Goal: Task Accomplishment & Management: Manage account settings

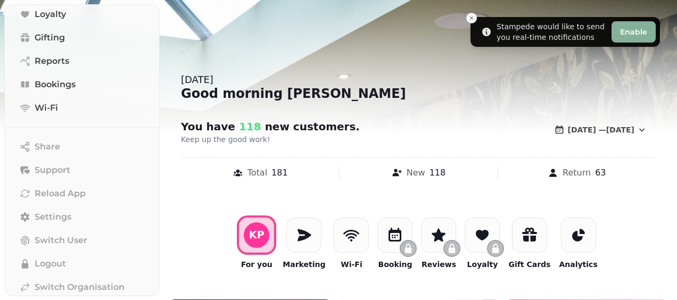
scroll to position [214, 0]
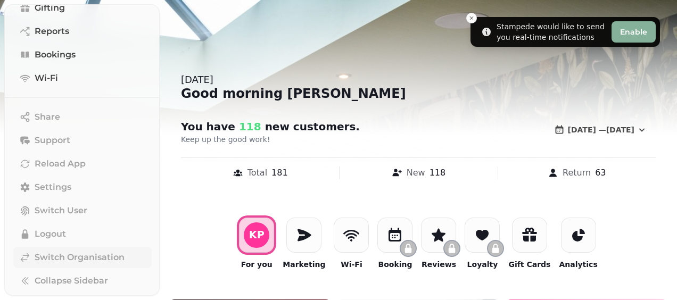
click at [64, 256] on span "Switch Organisation" at bounding box center [80, 257] width 90 height 13
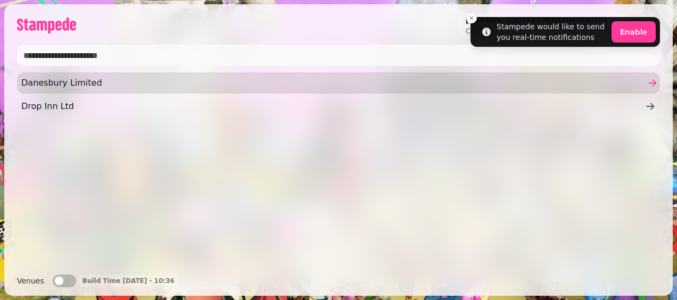
click at [73, 79] on span "Danesbury Limited" at bounding box center [332, 83] width 623 height 13
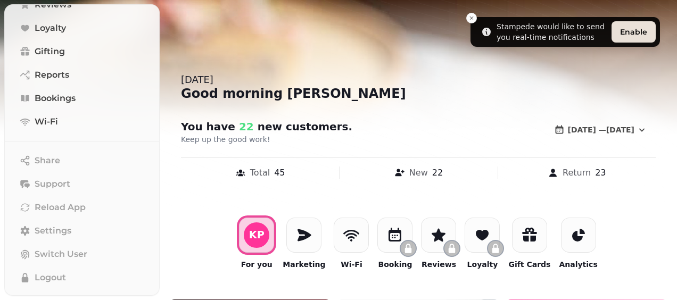
scroll to position [214, 0]
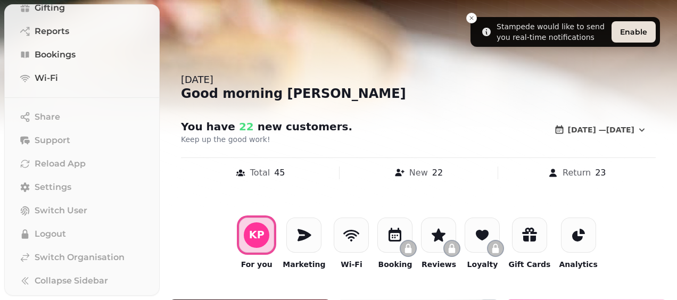
drag, startPoint x: 673, startPoint y: 172, endPoint x: 667, endPoint y: 184, distance: 13.3
click at [668, 189] on div at bounding box center [338, 150] width 677 height 300
click at [672, 200] on div at bounding box center [338, 150] width 677 height 300
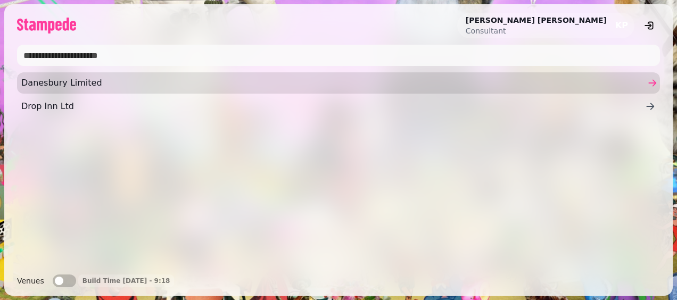
click at [55, 81] on span "Danesbury Limited" at bounding box center [332, 83] width 623 height 13
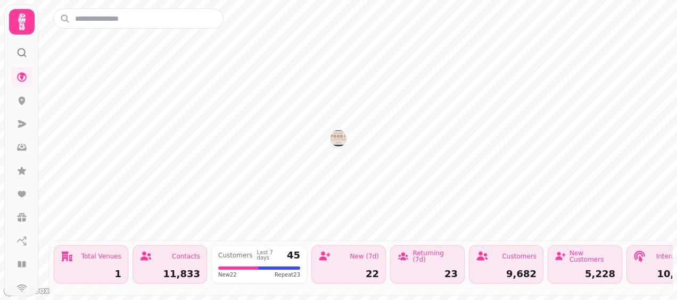
click at [21, 21] on icon at bounding box center [21, 21] width 21 height 21
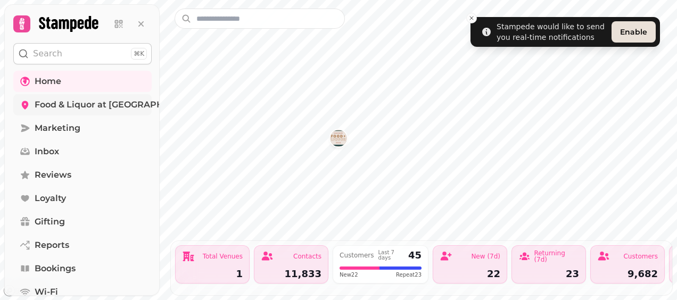
click at [77, 102] on span "Food & Liquor at [GEOGRAPHIC_DATA]" at bounding box center [119, 104] width 169 height 13
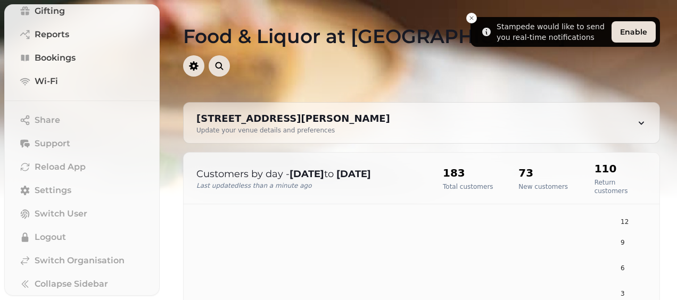
scroll to position [244, 0]
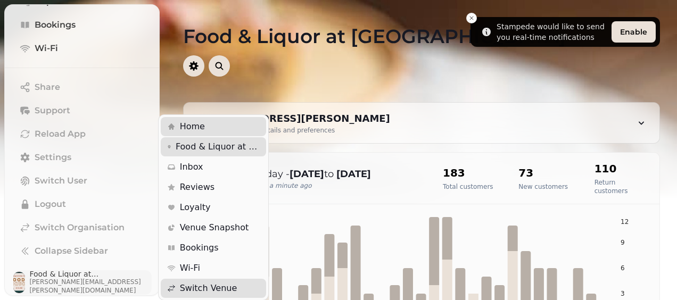
click at [48, 278] on span "Food & Liquor at [GEOGRAPHIC_DATA]" at bounding box center [90, 273] width 122 height 7
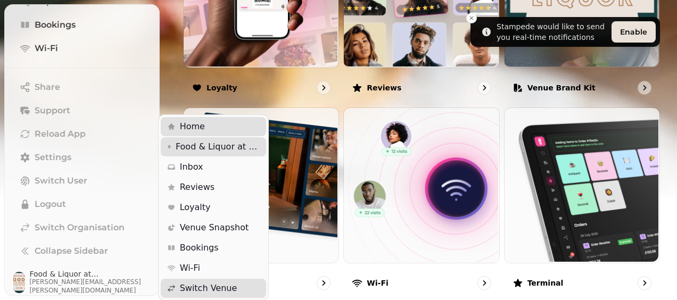
scroll to position [603, 0]
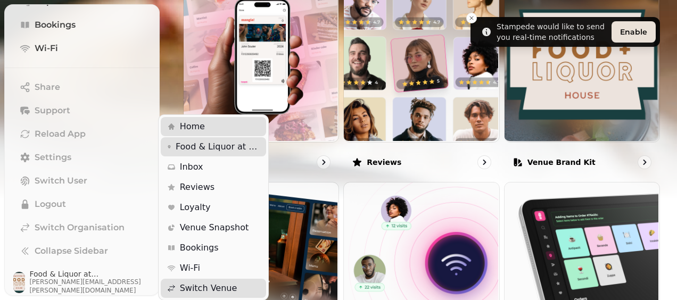
drag, startPoint x: 673, startPoint y: 87, endPoint x: 676, endPoint y: 245, distance: 158.0
click at [676, 246] on html "Stampede would like to send you real-time notifications Enable Search ⌘K Home F…" at bounding box center [338, 150] width 677 height 300
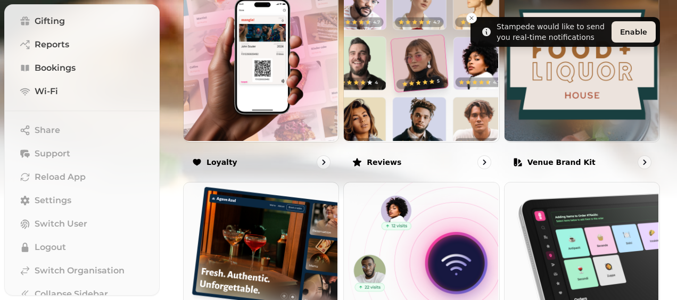
scroll to position [244, 0]
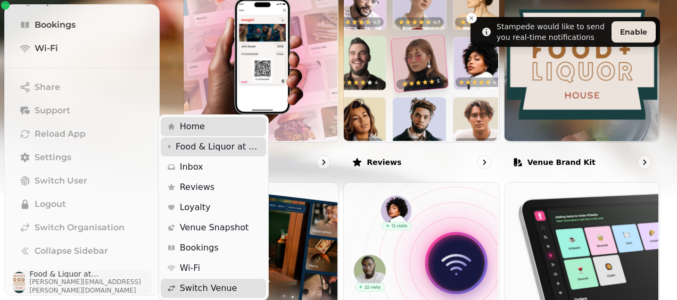
click at [23, 280] on img "button" at bounding box center [19, 282] width 12 height 21
click at [209, 149] on span "Food & Liquor at [GEOGRAPHIC_DATA]" at bounding box center [218, 146] width 84 height 13
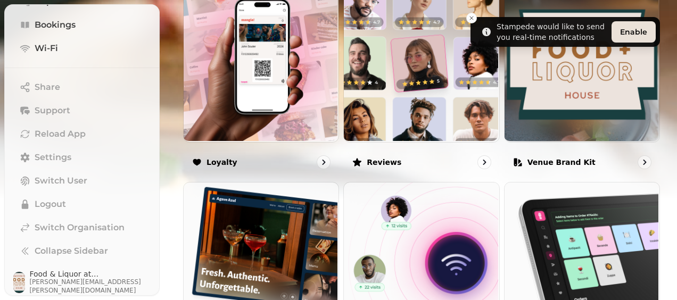
click at [673, 117] on img at bounding box center [338, 133] width 677 height 266
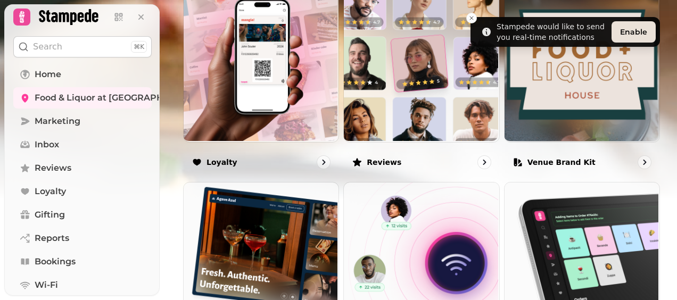
scroll to position [0, 0]
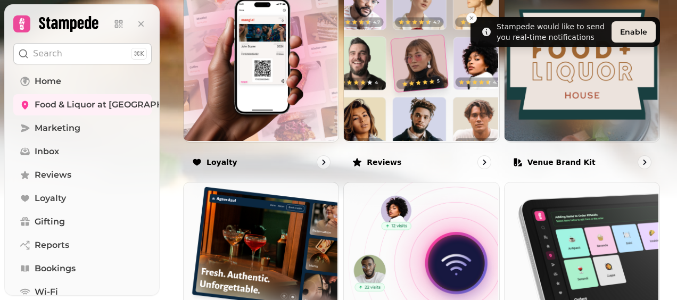
click at [23, 24] on icon at bounding box center [21, 23] width 15 height 15
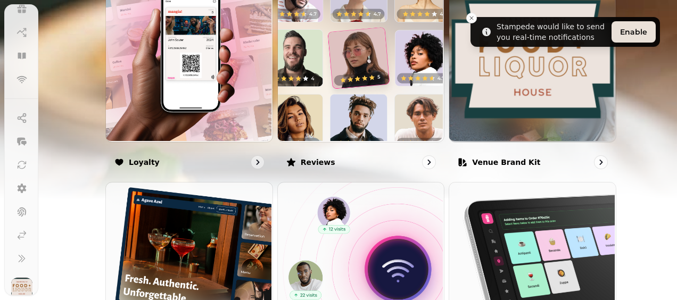
scroll to position [216, 0]
click at [23, 181] on icon at bounding box center [22, 181] width 9 height 10
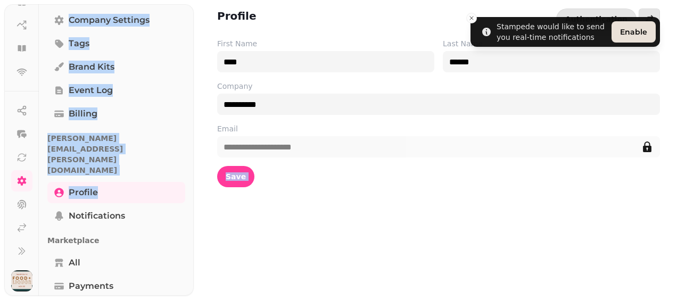
drag, startPoint x: 188, startPoint y: 271, endPoint x: 193, endPoint y: 305, distance: 34.3
click at [193, 300] on html "**********" at bounding box center [338, 150] width 677 height 300
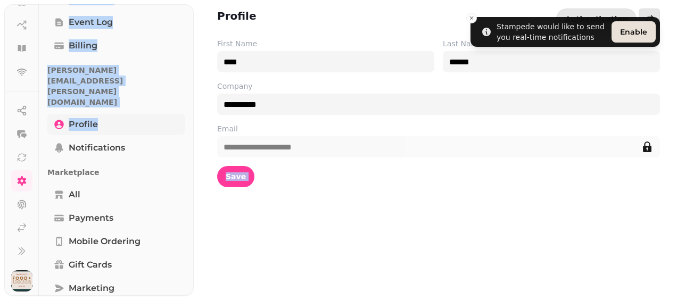
click at [85, 118] on span "Profile" at bounding box center [83, 124] width 29 height 13
click at [509, 239] on div "**********" at bounding box center [435, 150] width 483 height 300
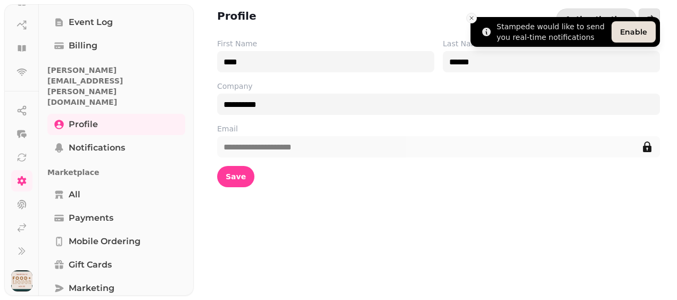
click at [471, 18] on icon "Close toast" at bounding box center [471, 18] width 6 height 6
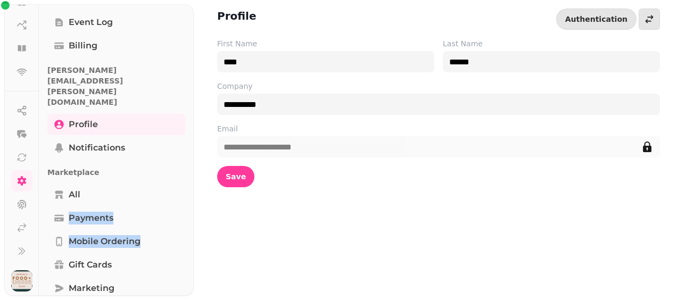
drag, startPoint x: 189, startPoint y: 197, endPoint x: 188, endPoint y: 156, distance: 40.4
click at [188, 156] on div "Danesbury Limited Venues Team Groups Company settings Tags Brand Kits Event log…" at bounding box center [116, 164] width 155 height 628
click at [190, 85] on div "Danesbury Limited Venues Team Groups Company settings Tags Brand Kits Event log…" at bounding box center [116, 164] width 155 height 628
click at [188, 11] on div "Danesbury Limited Venues Team Groups Company settings Tags Brand Kits Event log…" at bounding box center [116, 164] width 155 height 628
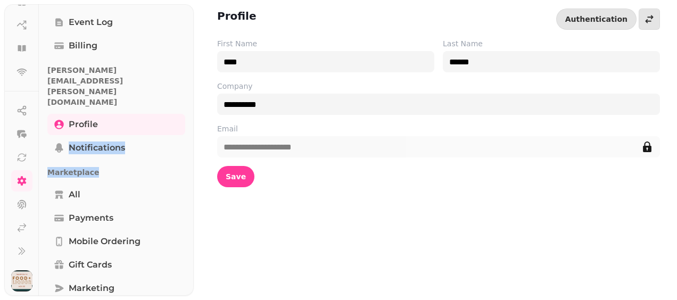
drag, startPoint x: 189, startPoint y: 137, endPoint x: 192, endPoint y: 86, distance: 51.1
click at [192, 86] on div "Account Danesbury Limited Venues Team Groups Company settings Tags Brand Kits E…" at bounding box center [116, 150] width 155 height 292
drag, startPoint x: 572, startPoint y: 268, endPoint x: 519, endPoint y: 263, distance: 53.5
click at [571, 268] on div "**********" at bounding box center [435, 150] width 483 height 300
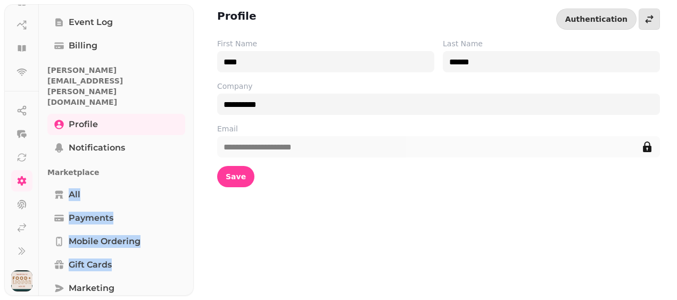
drag, startPoint x: 189, startPoint y: 224, endPoint x: 187, endPoint y: 117, distance: 107.5
click at [187, 117] on div "Danesbury Limited Venues Team Groups Company settings Tags Brand Kits Event log…" at bounding box center [116, 164] width 155 height 628
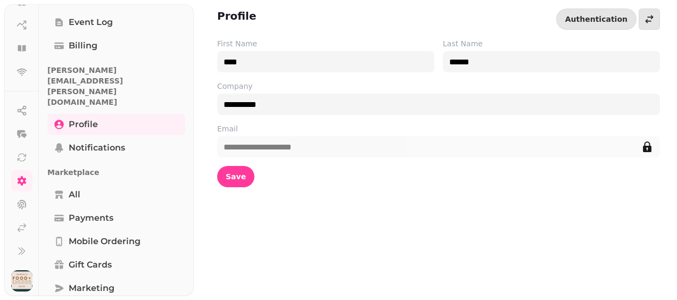
drag, startPoint x: 187, startPoint y: 117, endPoint x: 188, endPoint y: 26, distance: 91.5
click at [188, 26] on div "Danesbury Limited Venues Team Groups Company settings Tags Brand Kits Event log…" at bounding box center [116, 164] width 155 height 628
click at [188, 24] on div "Danesbury Limited Venues Team Groups Company settings Tags Brand Kits Event log…" at bounding box center [116, 164] width 155 height 628
click at [189, 19] on div "Danesbury Limited Venues Team Groups Company settings Tags Brand Kits Event log…" at bounding box center [116, 164] width 155 height 628
click at [189, 16] on div "Danesbury Limited Venues Team Groups Company settings Tags Brand Kits Event log…" at bounding box center [116, 164] width 155 height 628
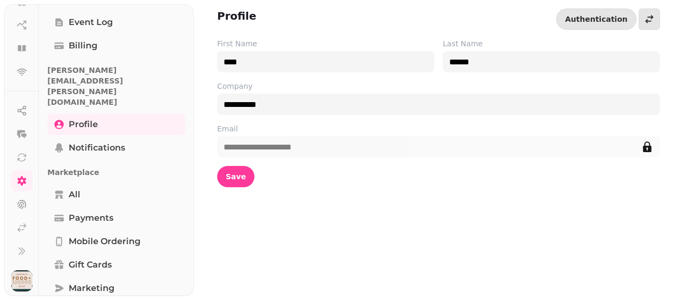
click at [188, 11] on div "Danesbury Limited Venues Team Groups Company settings Tags Brand Kits Event log…" at bounding box center [116, 164] width 155 height 628
